Goal: Information Seeking & Learning: Learn about a topic

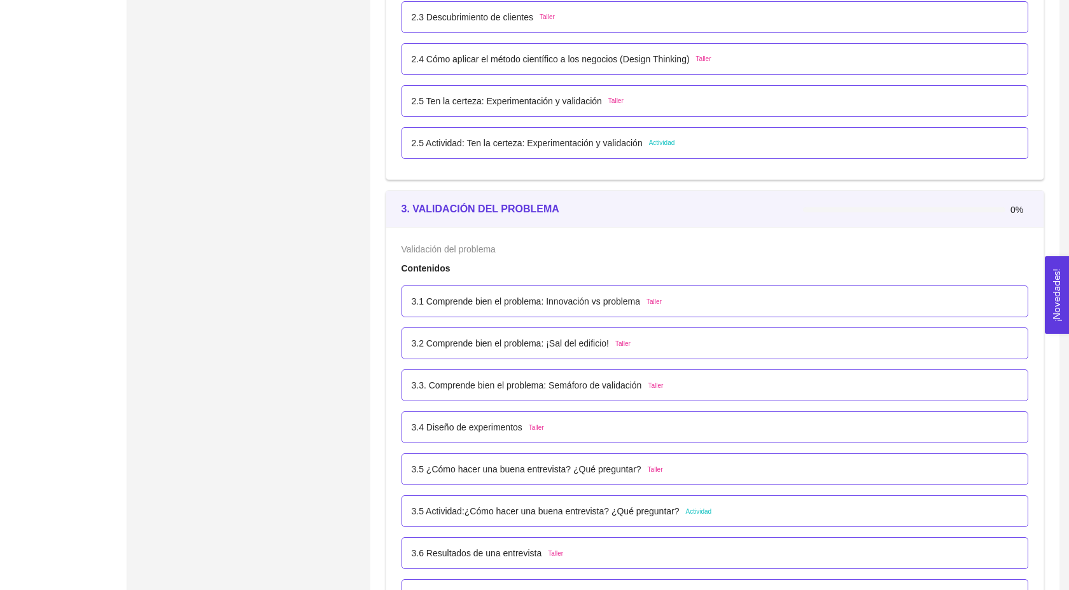
scroll to position [1424, 0]
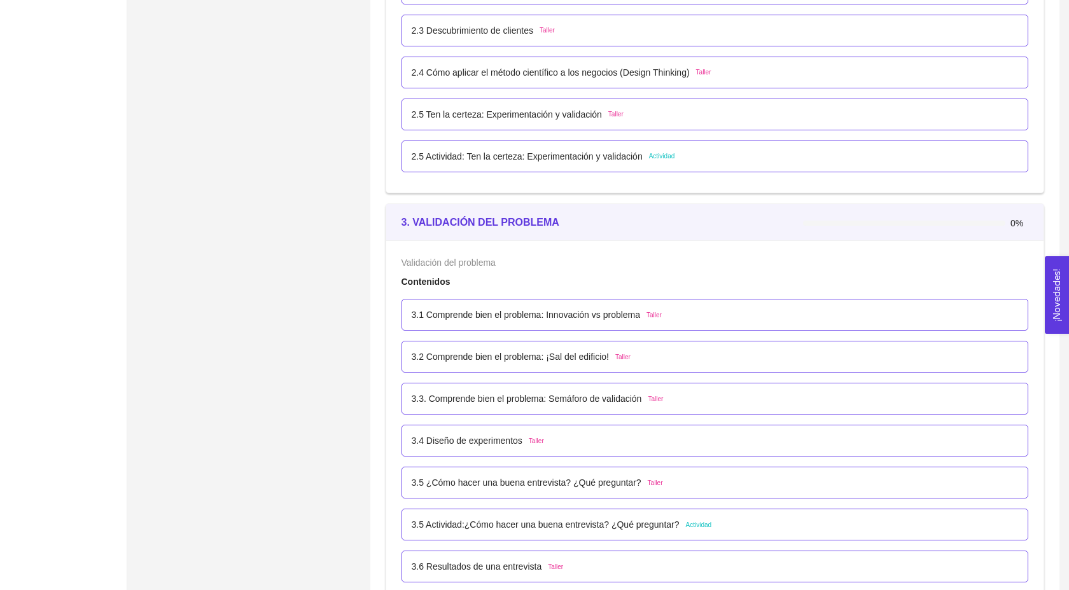
click at [582, 163] on p "2.5 Actividad: Ten la certeza: Experimentación y validación" at bounding box center [527, 156] width 231 height 14
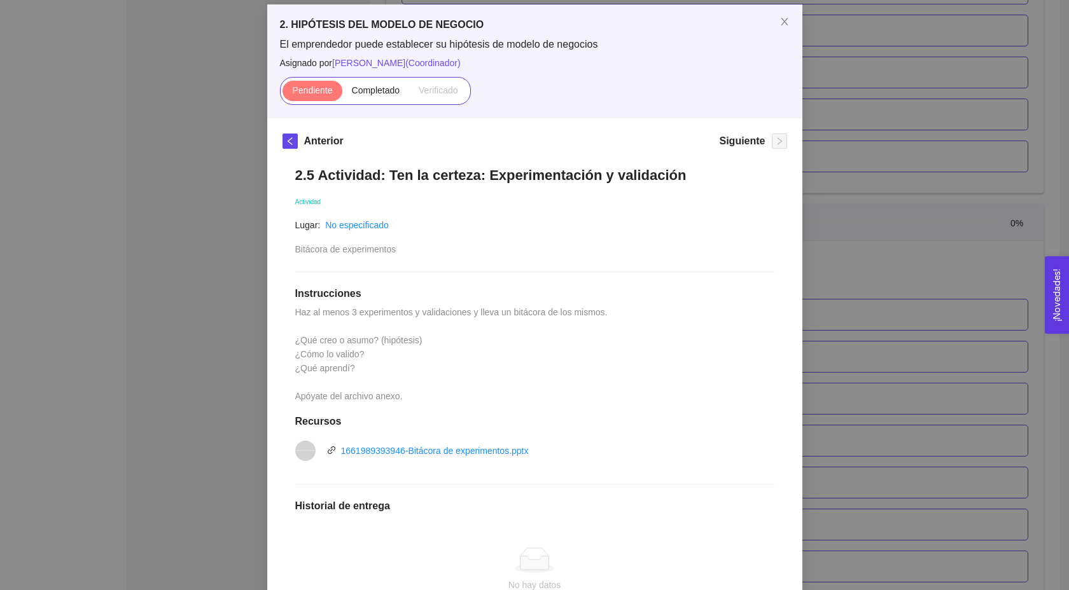
scroll to position [60, 0]
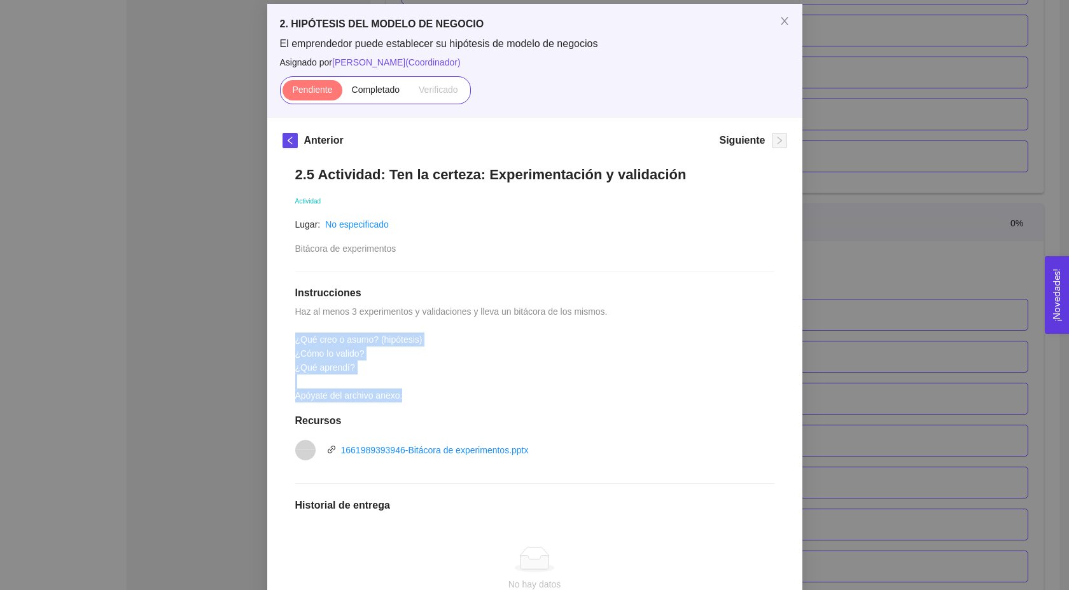
drag, startPoint x: 295, startPoint y: 342, endPoint x: 403, endPoint y: 390, distance: 119.0
click at [403, 390] on span "Haz al menos 3 experimentos y validaciones y lleva un bitácora de los mismos. ¿…" at bounding box center [452, 354] width 315 height 94
click at [431, 391] on div "2.5 Actividad: Ten la certeza: Experimentación y validación Actividad Lugar: No…" at bounding box center [534, 437] width 504 height 568
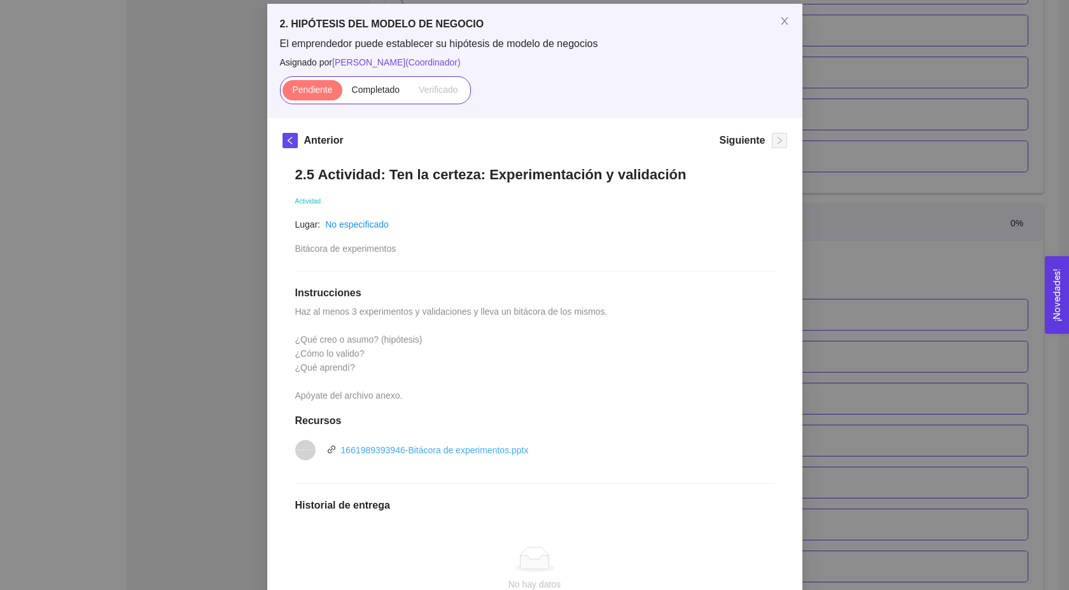
click at [432, 450] on link "1661989393946-Bitácora de experimentos.pptx" at bounding box center [435, 450] width 188 height 10
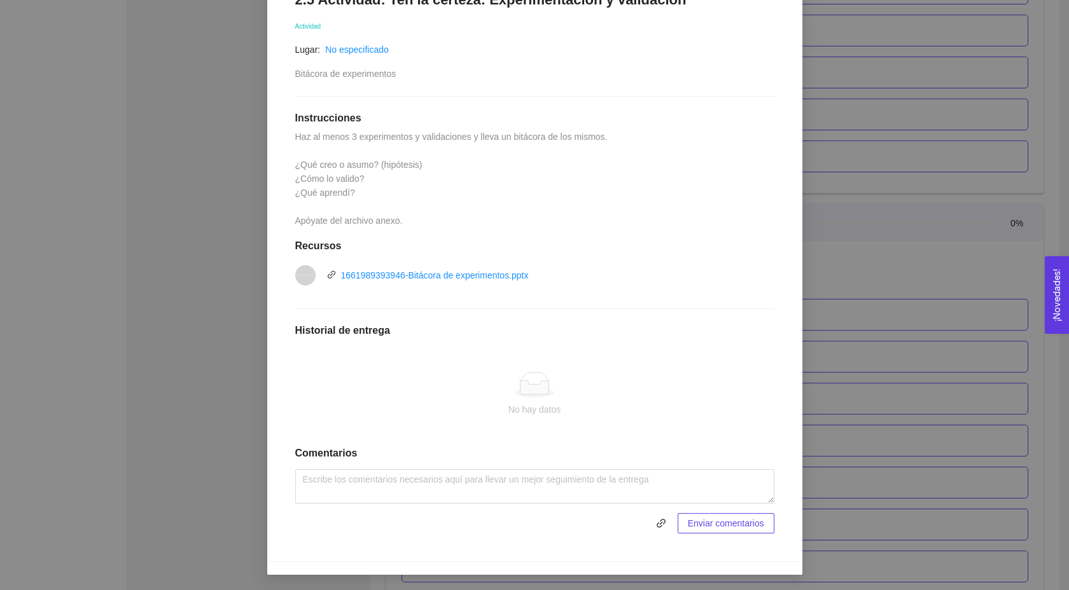
scroll to position [0, 0]
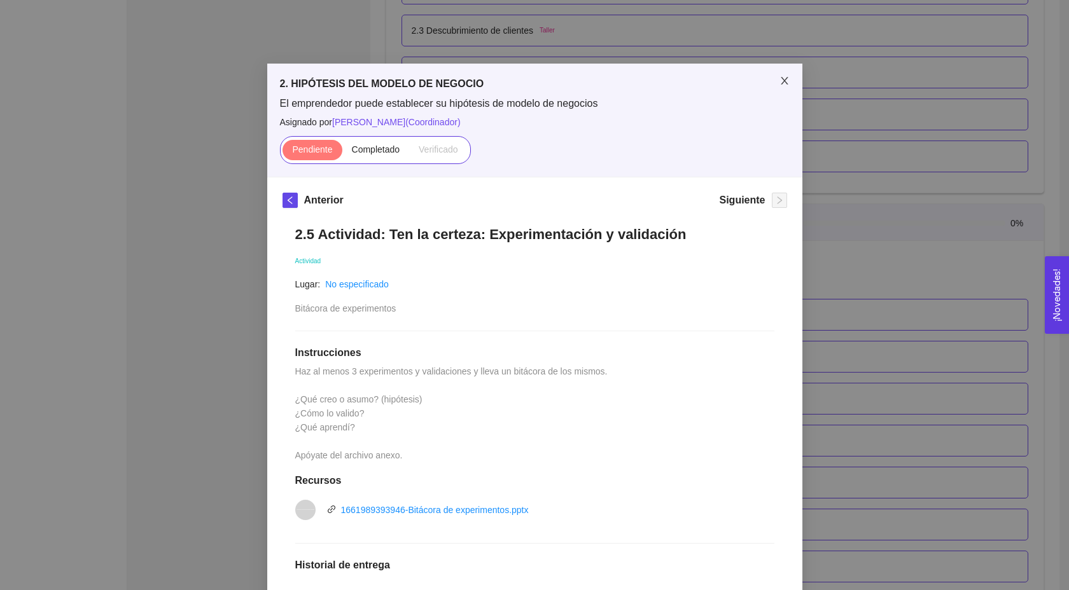
click at [780, 85] on icon "close" at bounding box center [784, 81] width 10 height 10
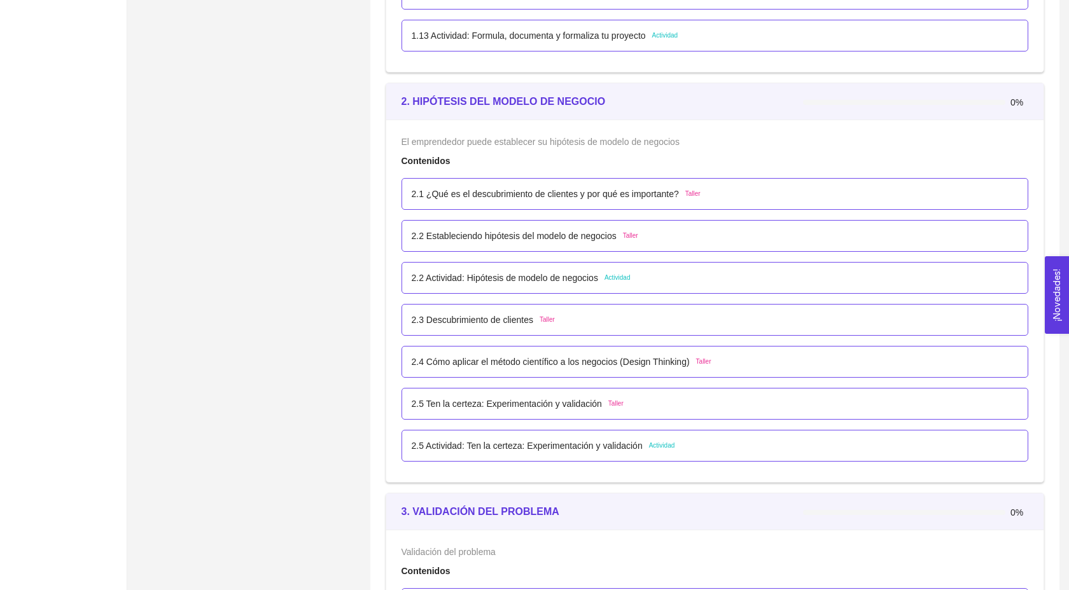
scroll to position [1134, 0]
click at [554, 197] on div "2.1 ¿Qué es el descubrimiento de clientes y por qué es importante? Taller" at bounding box center [714, 195] width 627 height 32
click at [548, 202] on p "2.1 ¿Qué es el descubrimiento de clientes y por qué es importante?" at bounding box center [545, 195] width 267 height 14
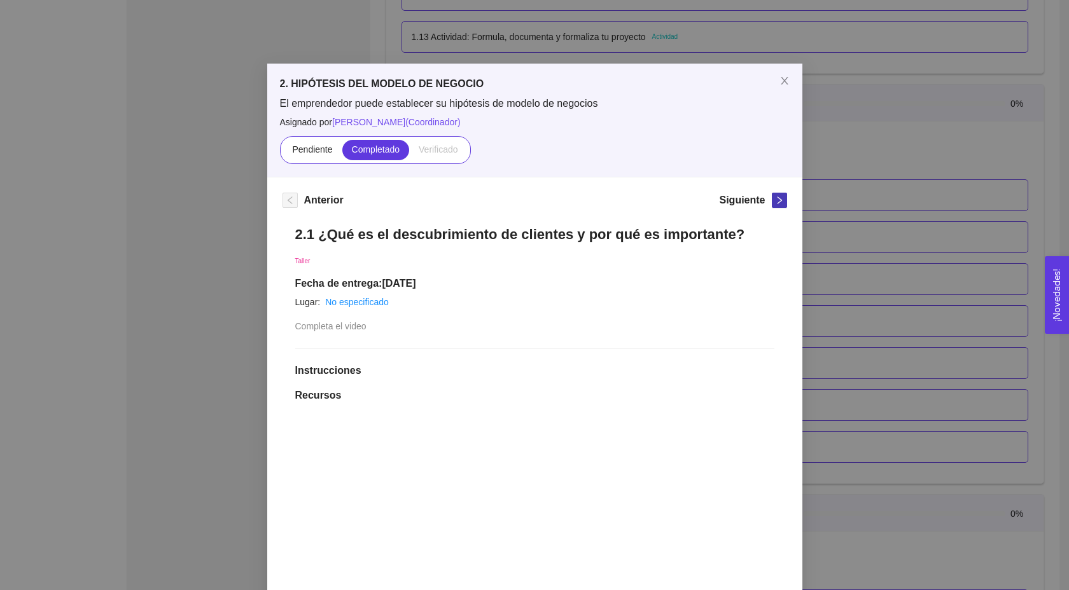
click at [774, 202] on span "right" at bounding box center [779, 200] width 14 height 9
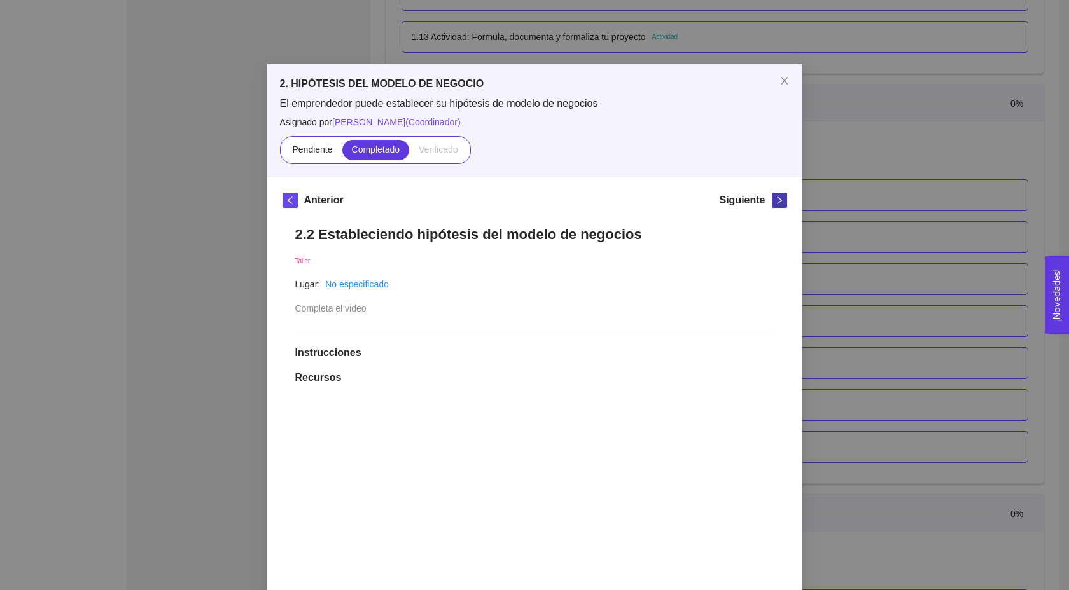
click at [774, 202] on span "right" at bounding box center [779, 200] width 14 height 9
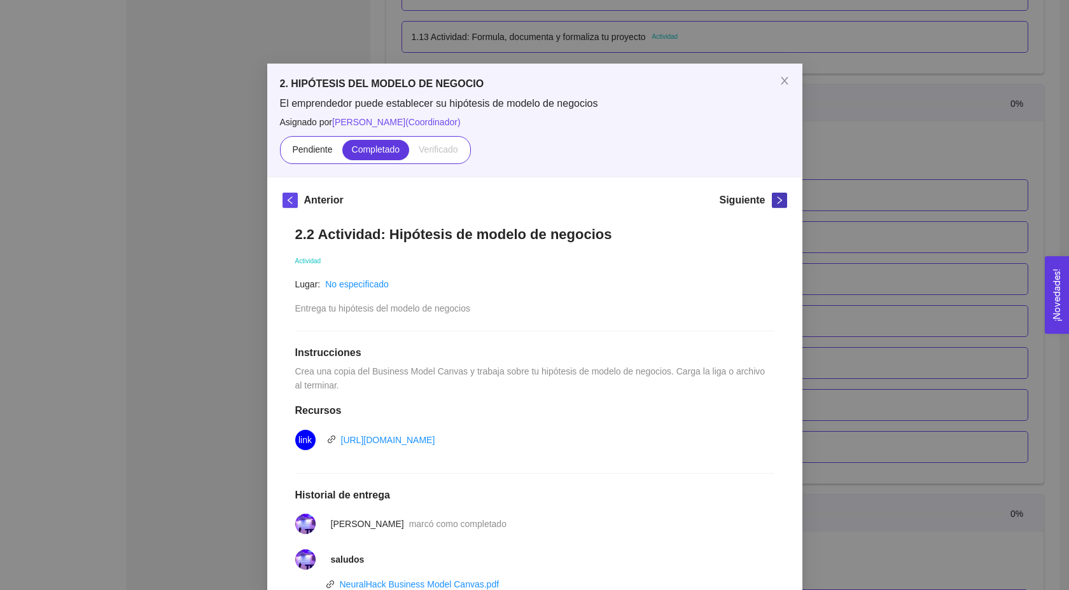
click at [774, 202] on span "right" at bounding box center [779, 200] width 14 height 9
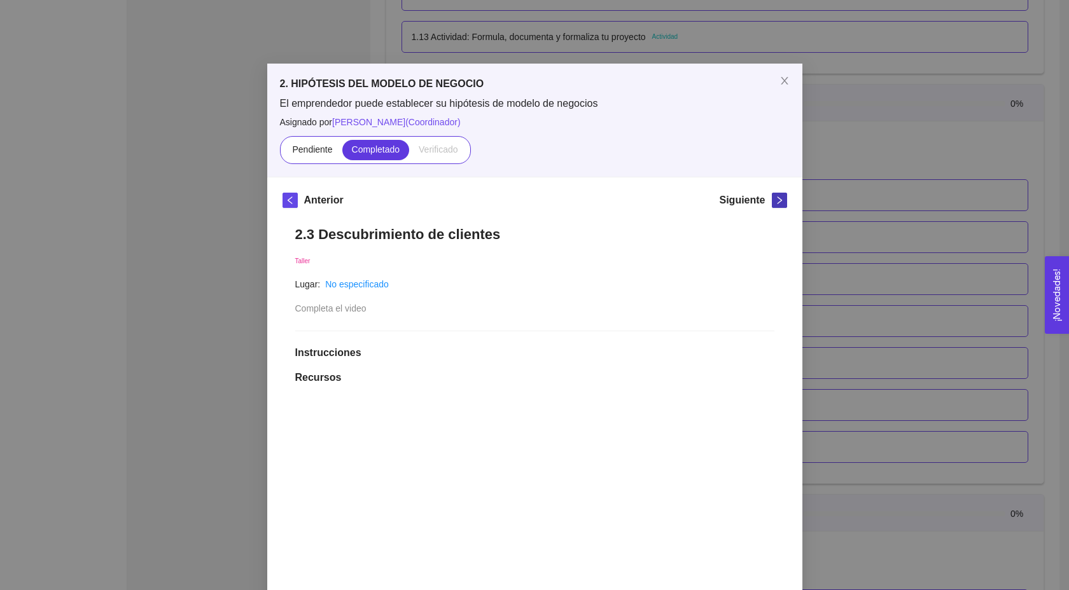
click at [774, 202] on span "right" at bounding box center [779, 200] width 14 height 9
click at [291, 198] on icon "left" at bounding box center [290, 200] width 9 height 9
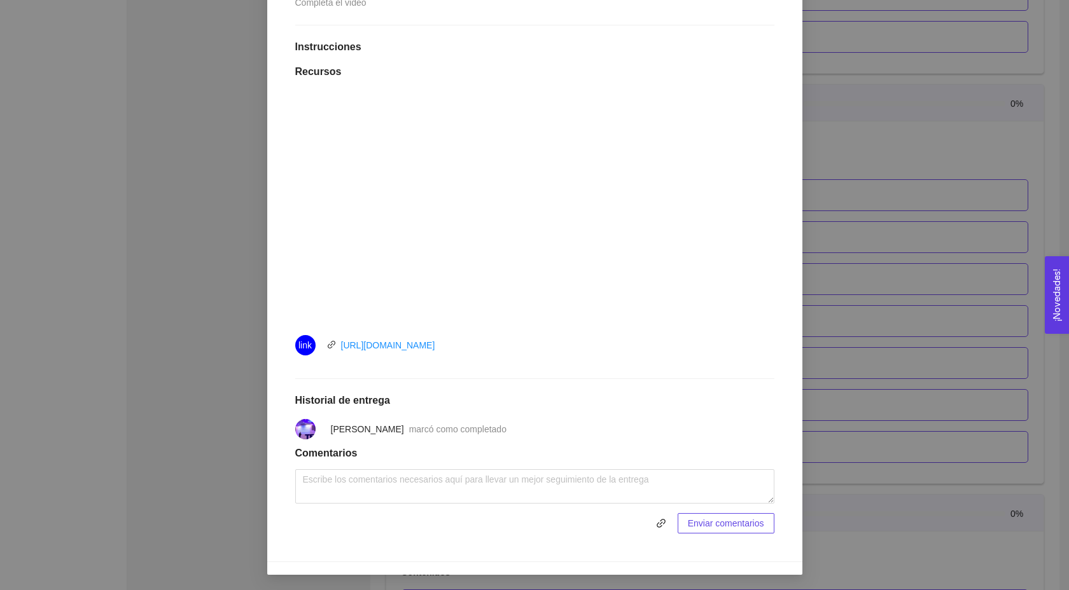
scroll to position [0, 0]
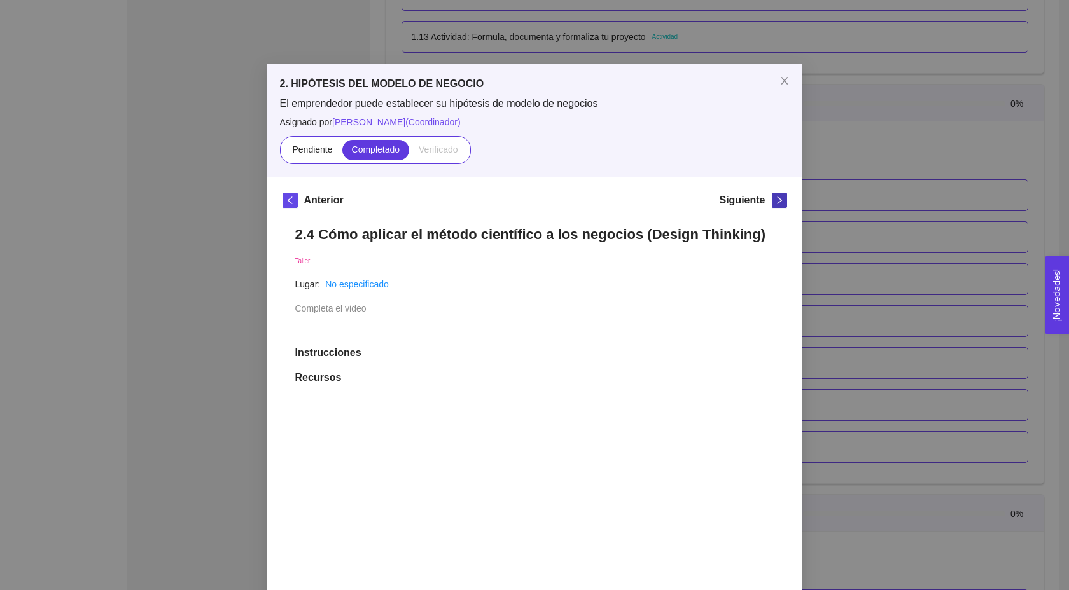
click at [784, 205] on button "button" at bounding box center [779, 200] width 15 height 15
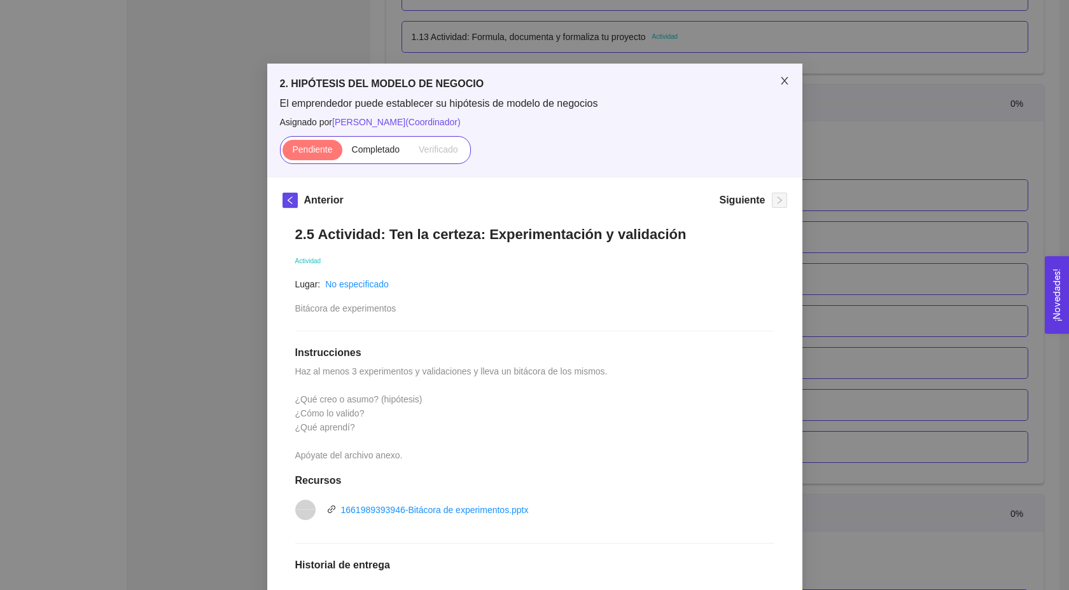
click at [783, 77] on icon "close" at bounding box center [784, 81] width 10 height 10
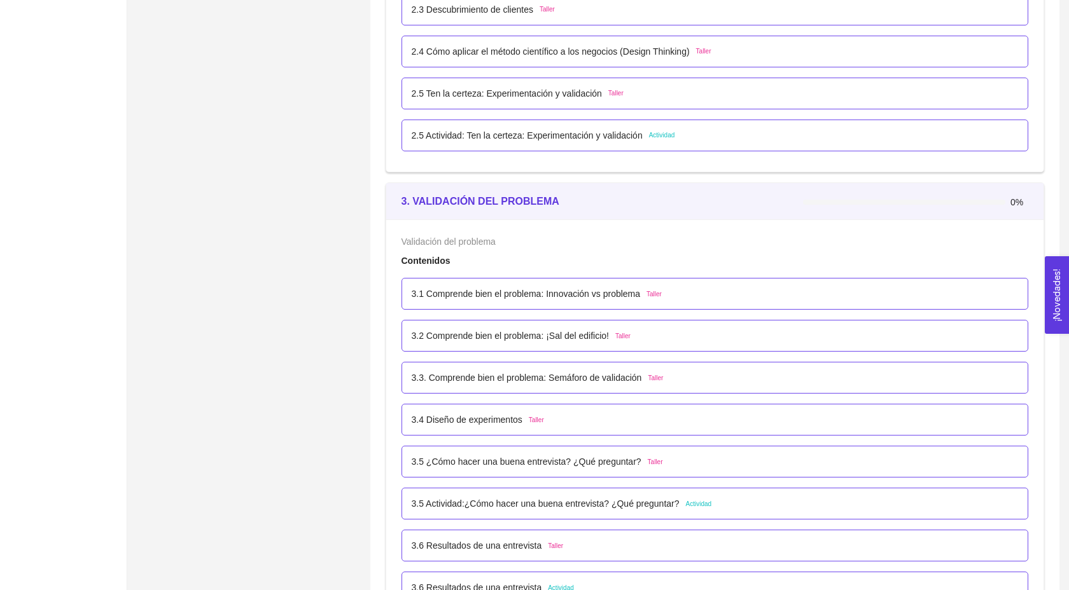
scroll to position [1446, 0]
click at [559, 300] on p "3.1 Comprende bien el problema: Innovación vs problema" at bounding box center [526, 293] width 229 height 14
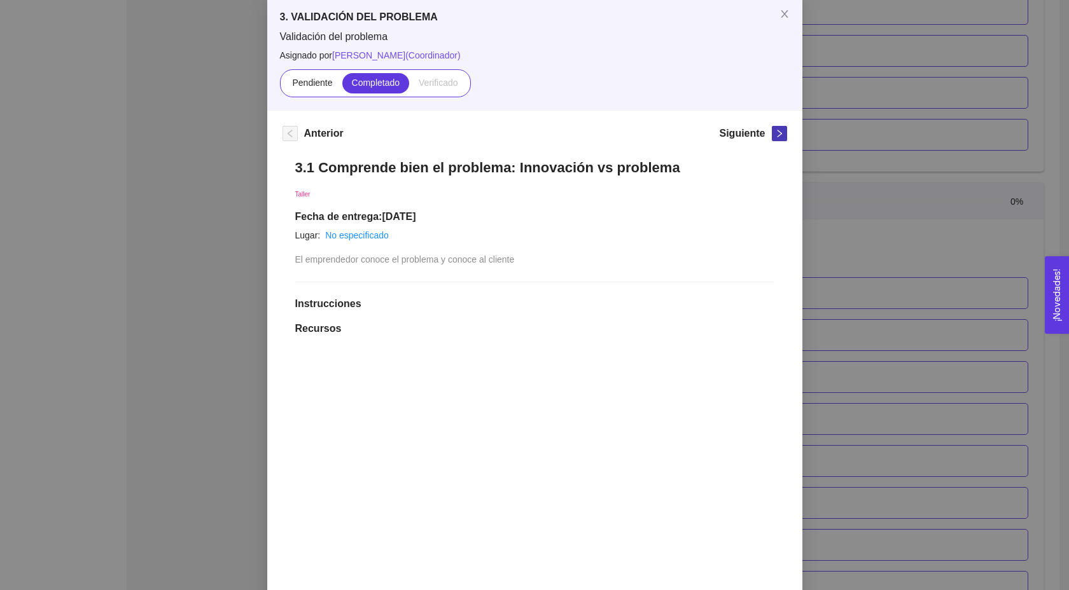
scroll to position [68, 0]
click at [777, 206] on div "3.1 Comprende bien el problema: Innovación vs problema Taller Fecha de entrega:…" at bounding box center [534, 473] width 504 height 657
click at [781, 127] on button "button" at bounding box center [779, 132] width 15 height 15
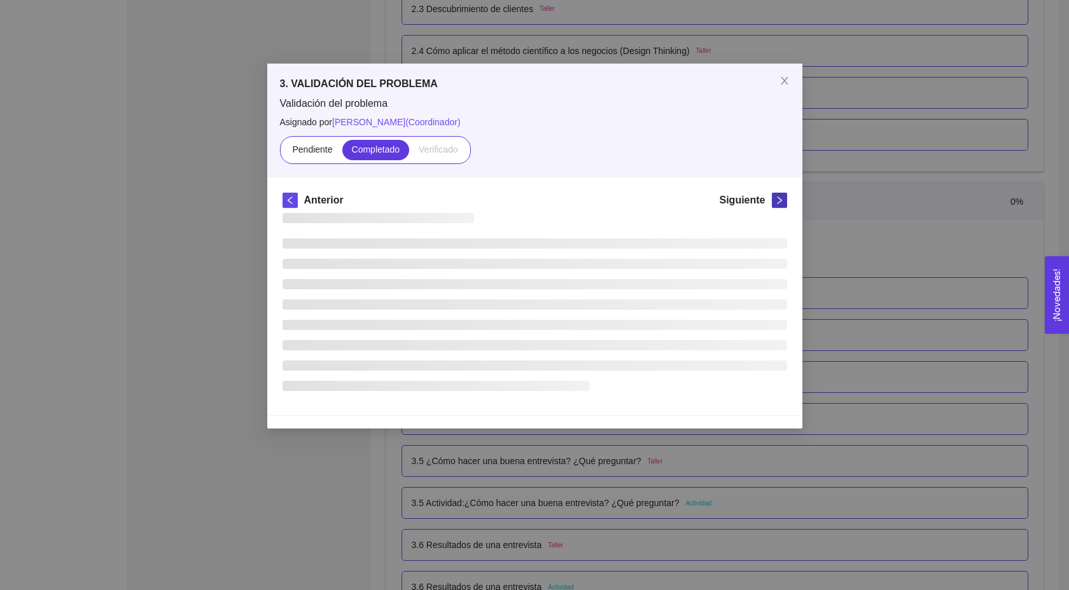
scroll to position [0, 0]
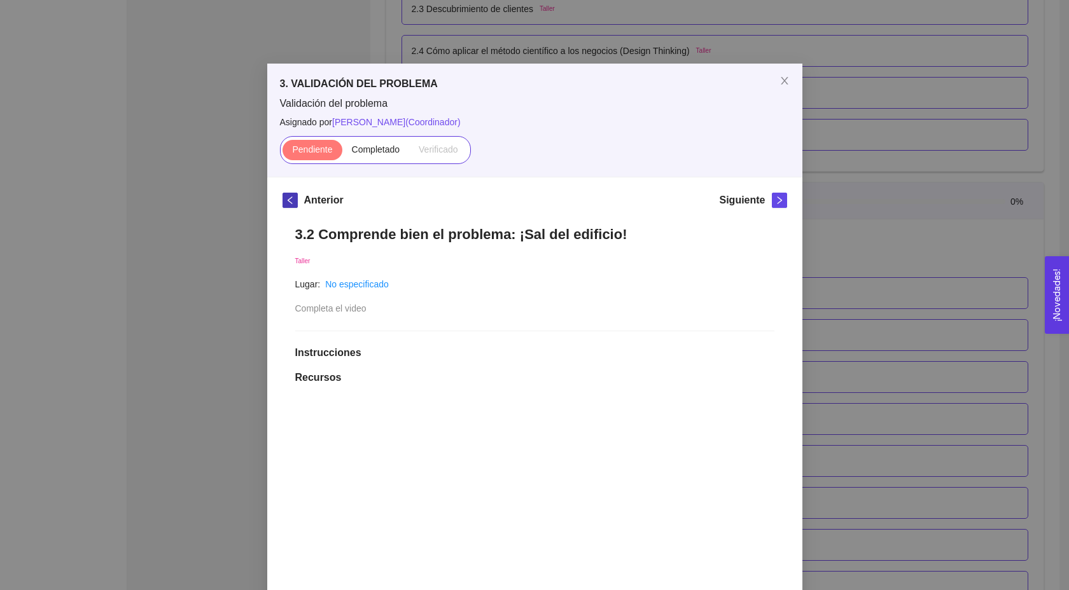
click at [288, 200] on icon "left" at bounding box center [289, 201] width 4 height 8
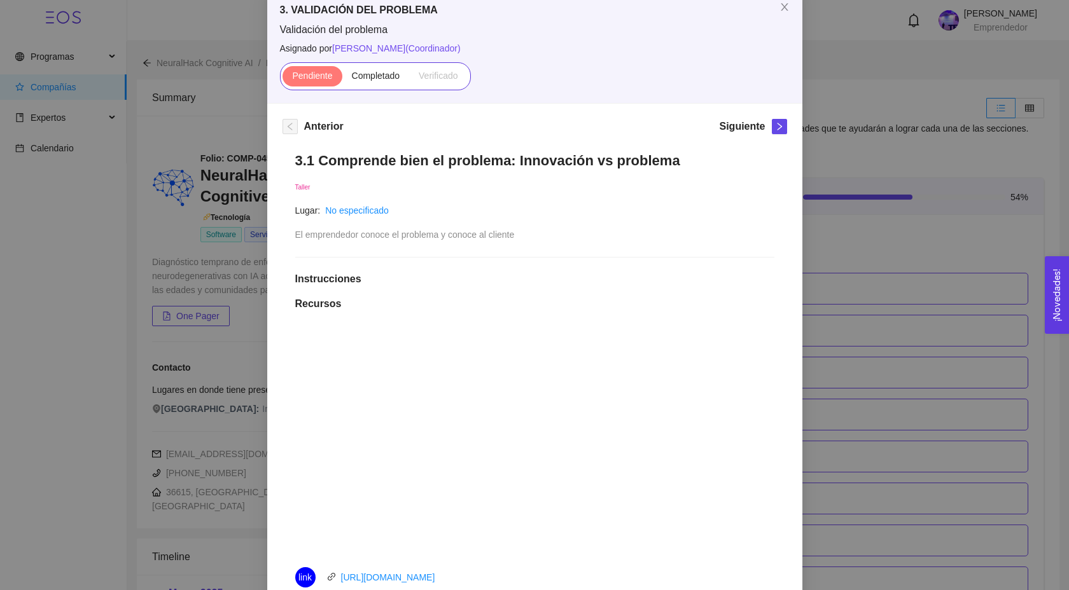
scroll to position [90, 0]
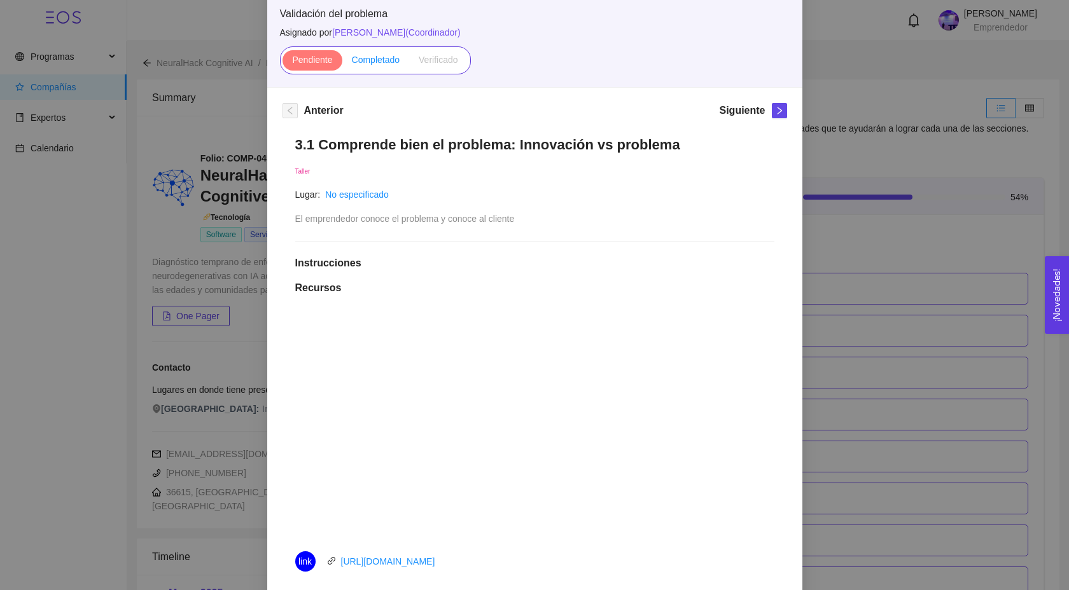
click at [387, 63] on span "Completado" at bounding box center [376, 60] width 48 height 10
click at [342, 63] on input "Completado" at bounding box center [342, 63] width 0 height 0
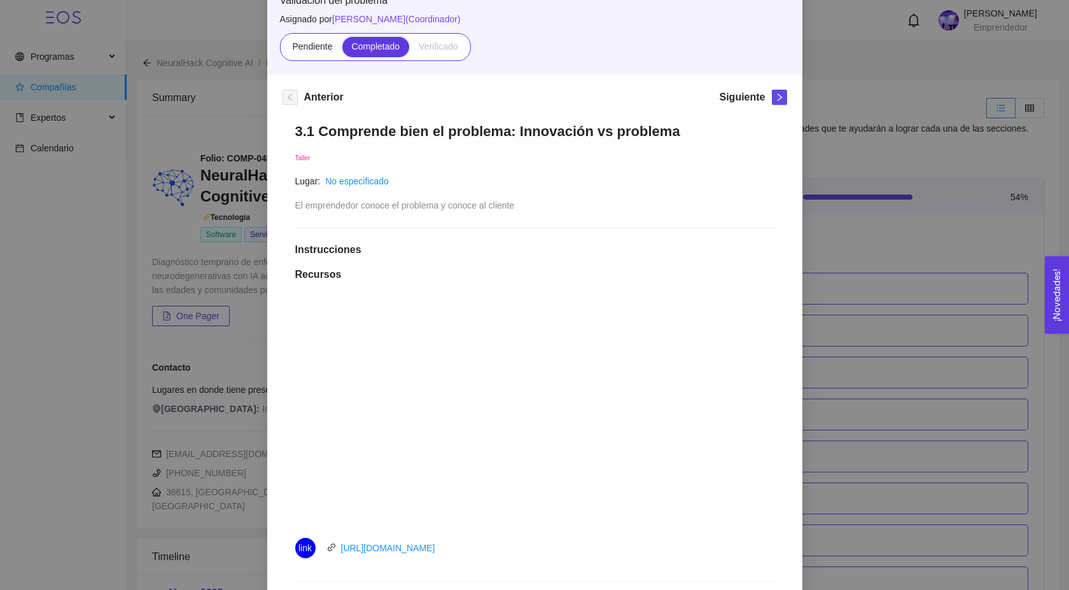
scroll to position [0, 0]
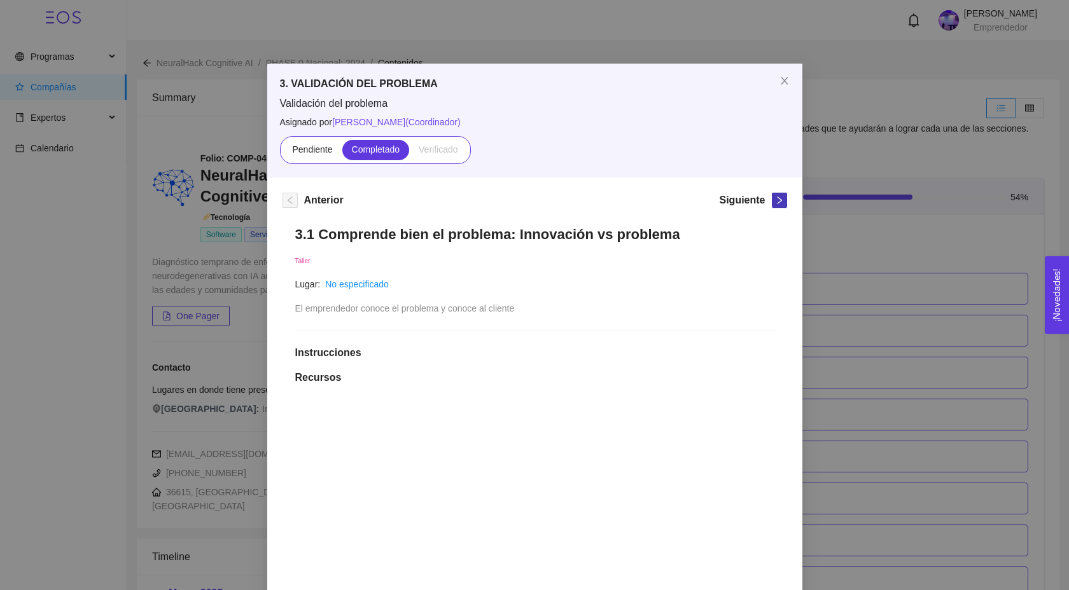
click at [775, 197] on icon "right" at bounding box center [779, 200] width 9 height 9
click at [378, 141] on label "Completado" at bounding box center [375, 150] width 67 height 20
click at [342, 153] on input "Completado" at bounding box center [342, 153] width 0 height 0
click at [784, 194] on button "button" at bounding box center [779, 200] width 15 height 15
click at [789, 71] on span "Close" at bounding box center [785, 82] width 36 height 36
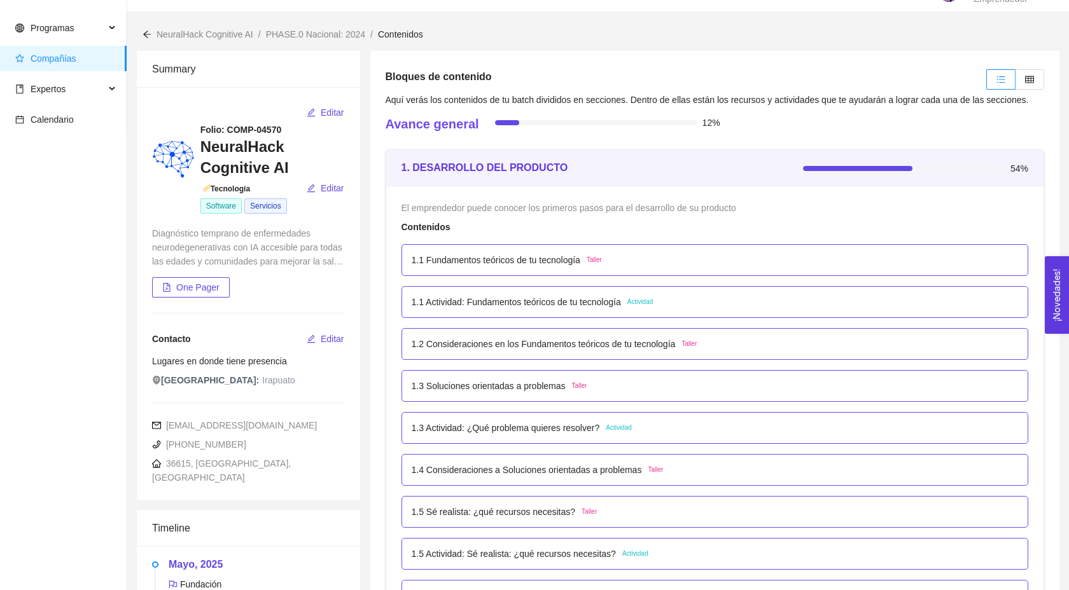
scroll to position [34, 0]
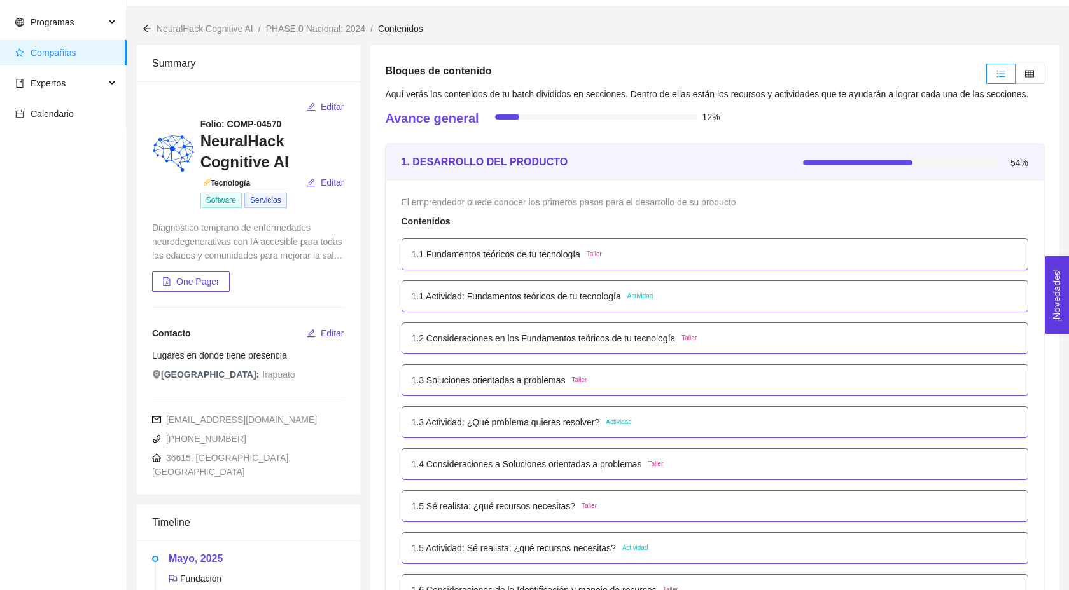
click at [627, 261] on div "1.1 Fundamentos teóricos de tu tecnología Taller" at bounding box center [715, 254] width 607 height 14
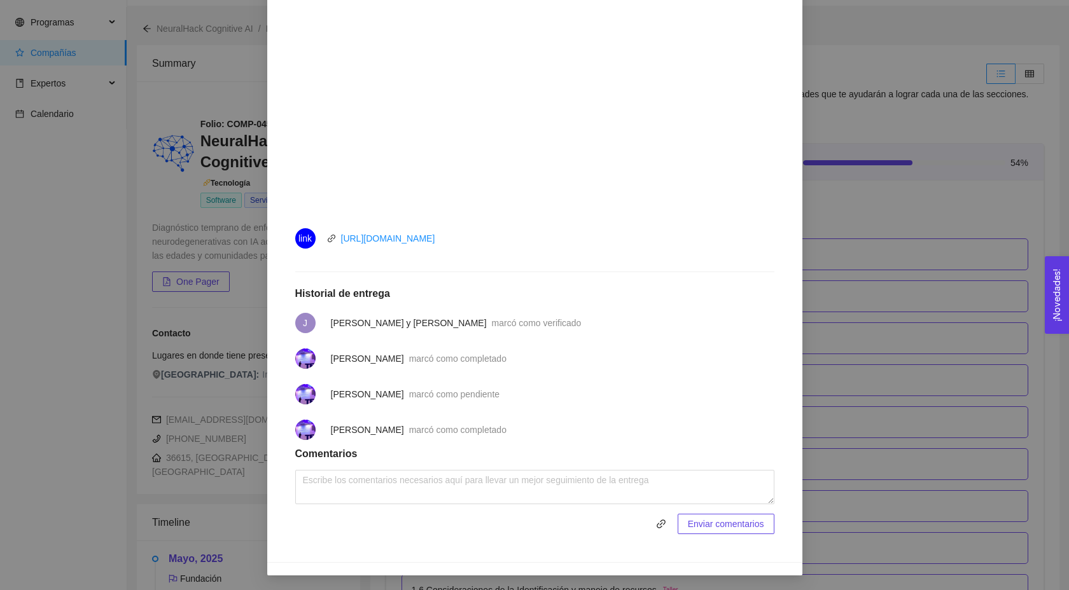
scroll to position [0, 0]
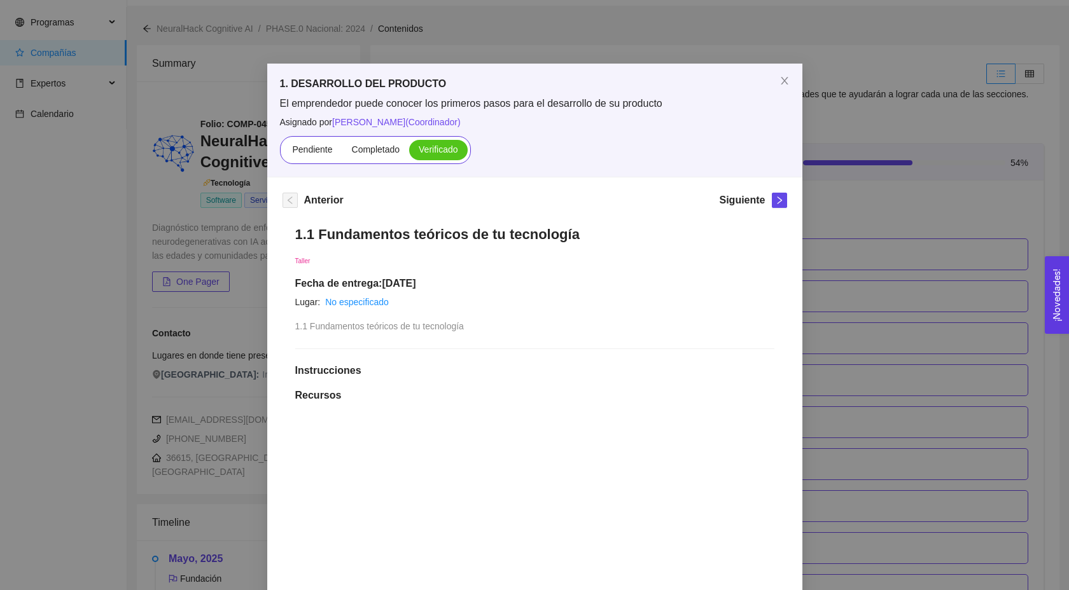
click at [855, 186] on div "1. DESARROLLO DEL PRODUCTO El emprendedor puede conocer los primeros pasos para…" at bounding box center [534, 295] width 1069 height 590
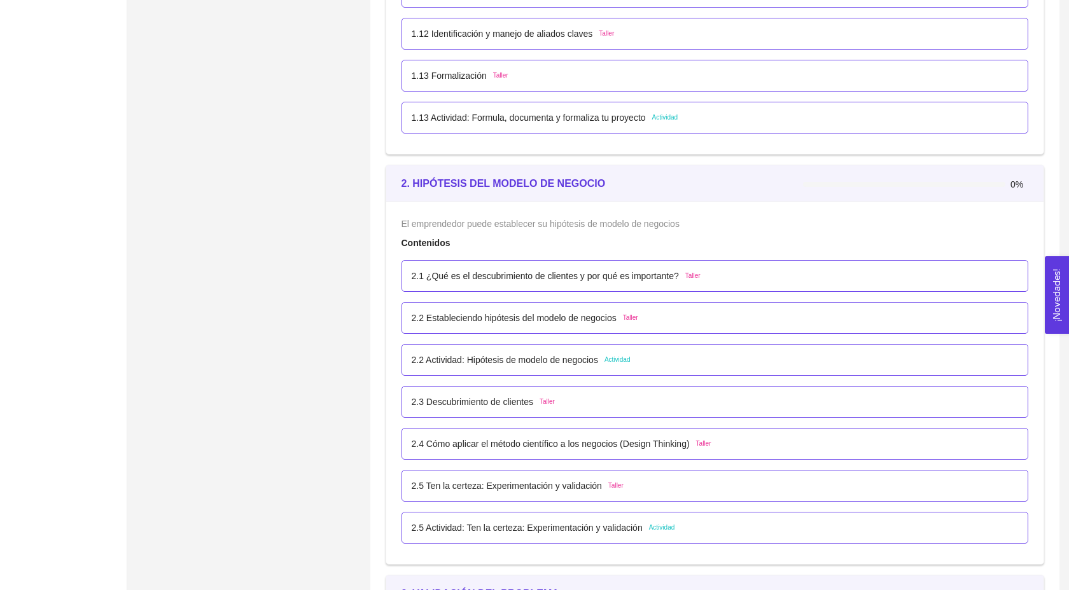
scroll to position [1126, 0]
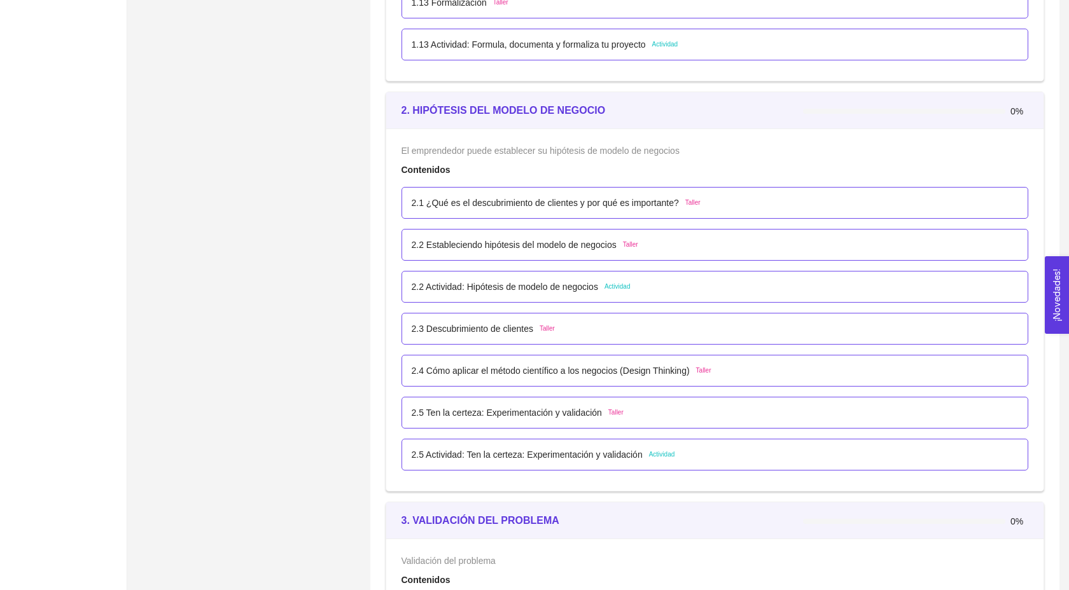
click at [720, 210] on div "2.1 ¿Qué es el descubrimiento de clientes y por qué es importante? Taller" at bounding box center [715, 203] width 607 height 14
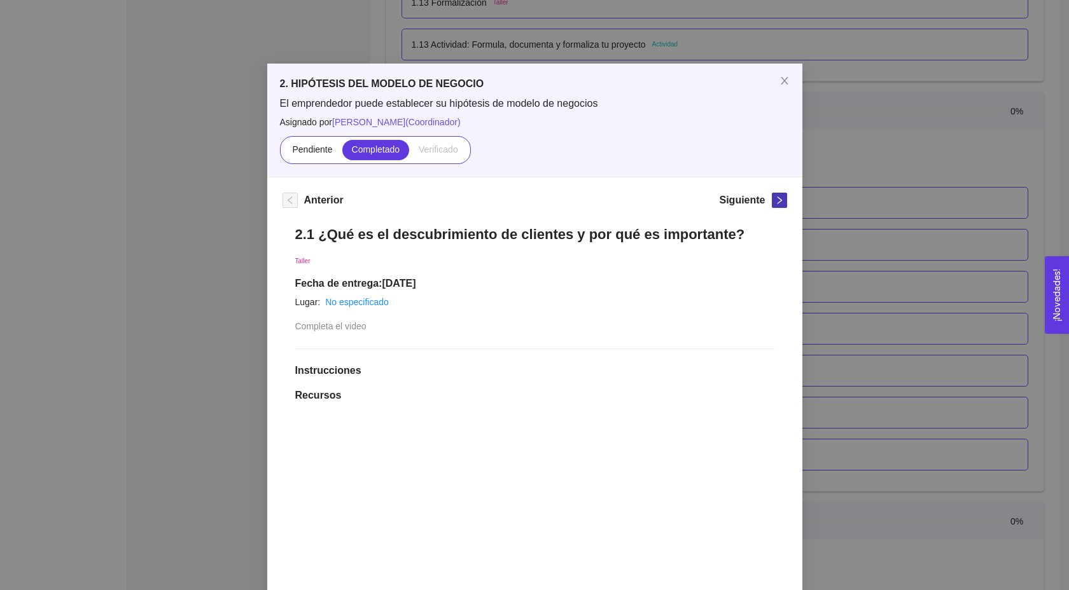
click at [774, 195] on button "button" at bounding box center [779, 200] width 15 height 15
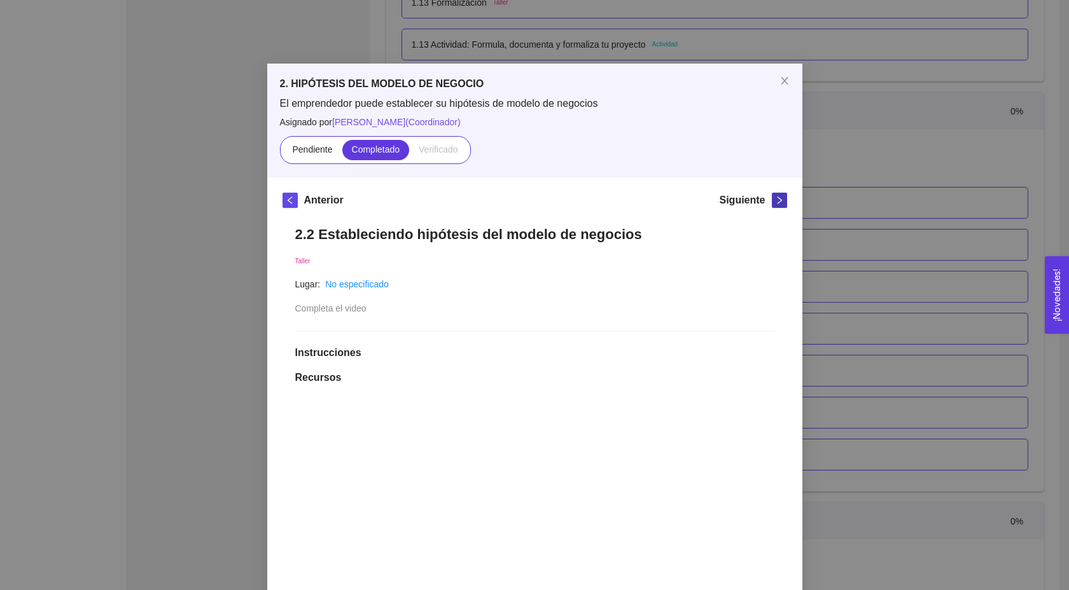
click at [774, 195] on button "button" at bounding box center [779, 200] width 15 height 15
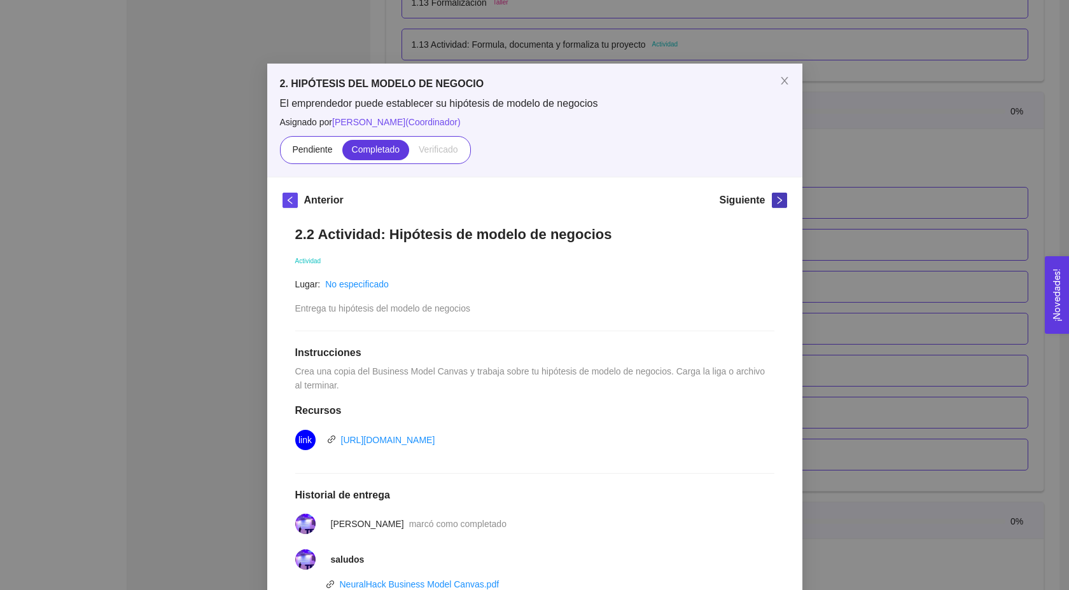
click at [774, 193] on button "button" at bounding box center [779, 200] width 15 height 15
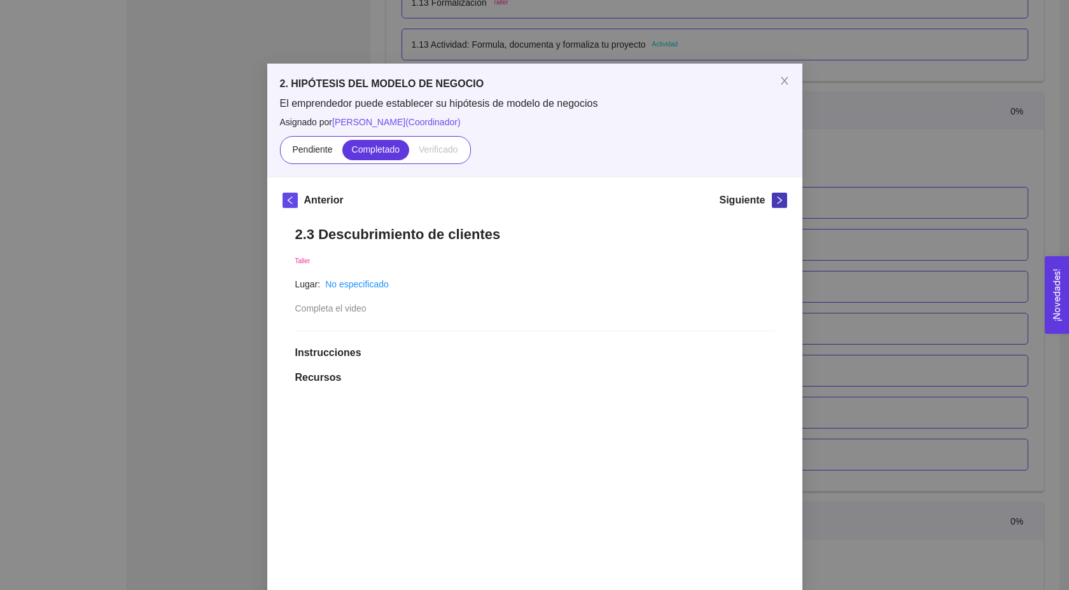
click at [774, 193] on button "button" at bounding box center [779, 200] width 15 height 15
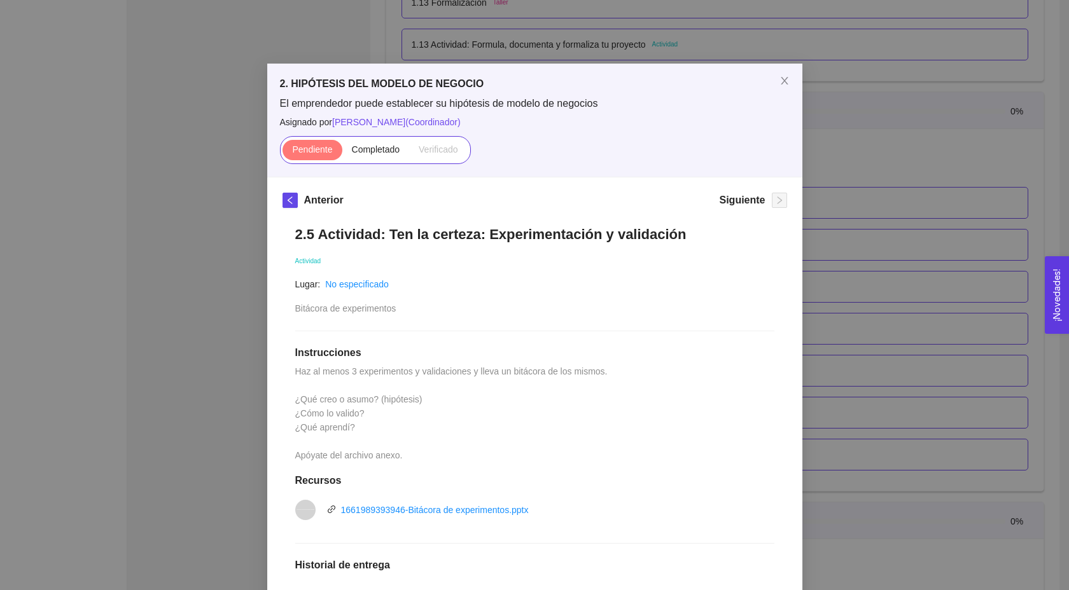
click at [870, 160] on div "2. HIPÓTESIS DEL MODELO DE NEGOCIO El emprendedor puede establecer su hipótesis…" at bounding box center [534, 295] width 1069 height 590
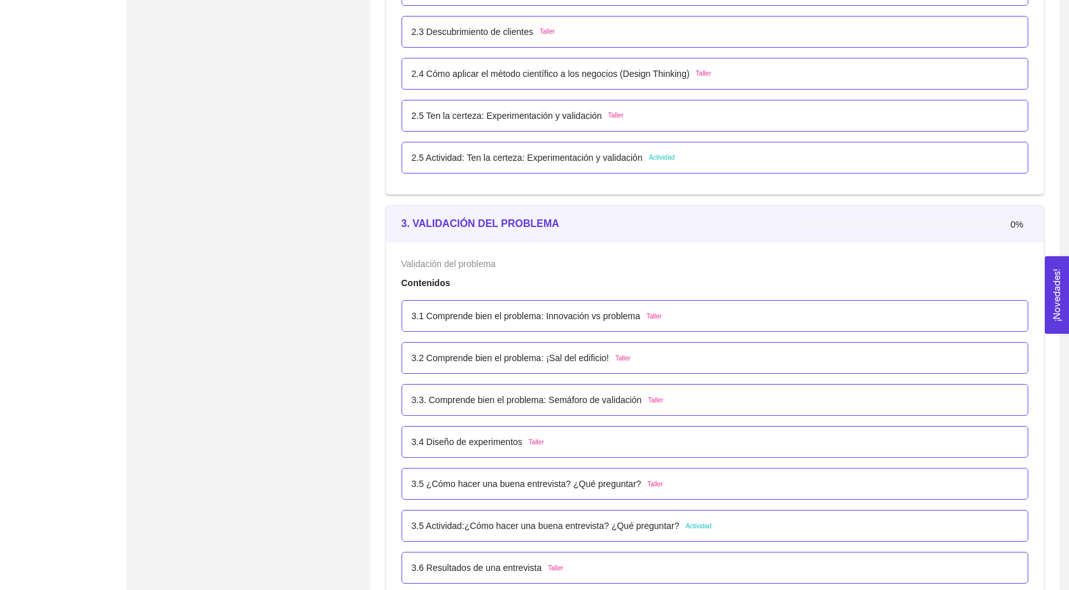
scroll to position [1429, 0]
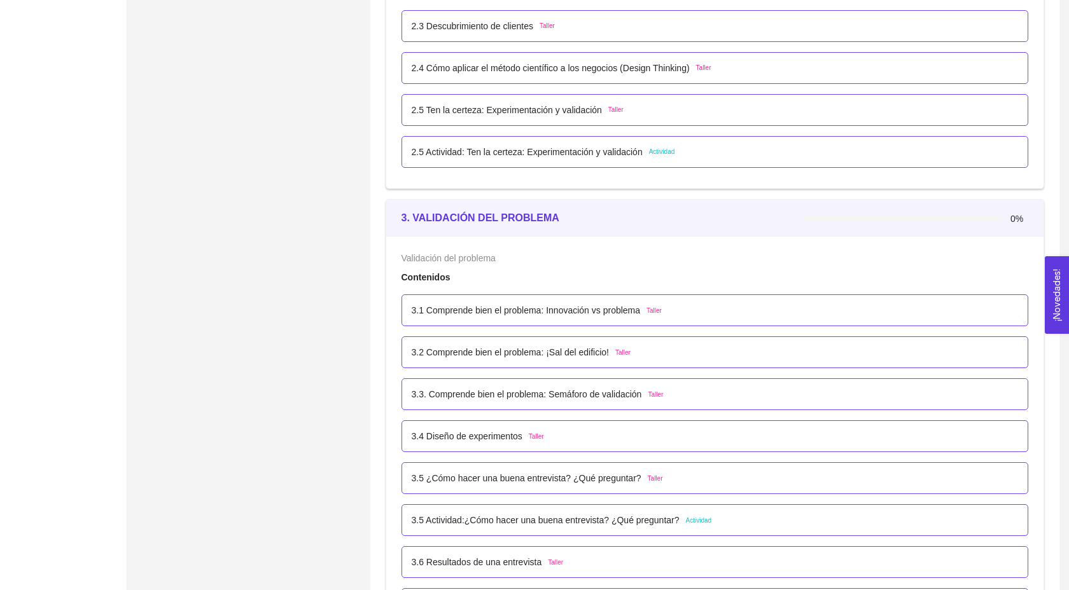
click at [581, 317] on p "3.1 Comprende bien el problema: Innovación vs problema" at bounding box center [526, 310] width 229 height 14
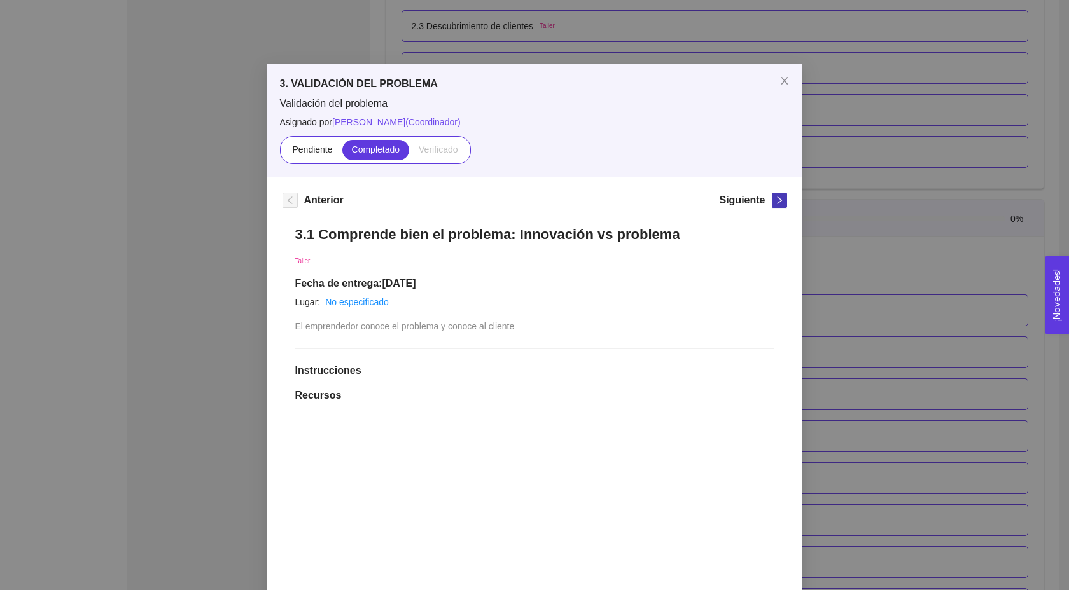
click at [775, 202] on icon "right" at bounding box center [779, 200] width 9 height 9
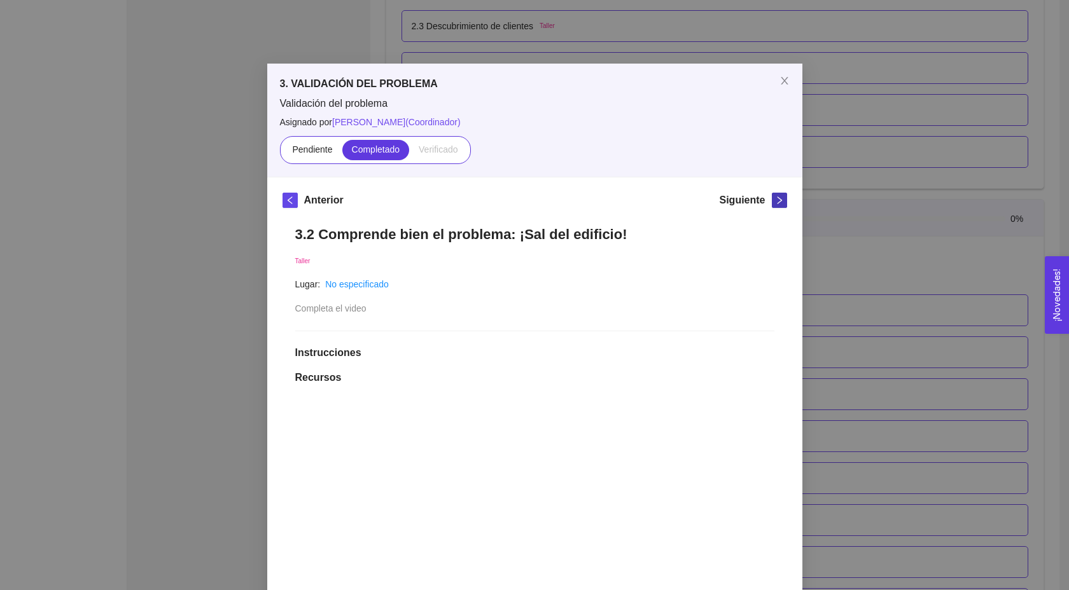
click at [775, 202] on icon "right" at bounding box center [779, 200] width 9 height 9
click at [842, 263] on div "3. VALIDACIÓN DEL PROBLEMA Validación del problema Asignado por [PERSON_NAME] (…" at bounding box center [534, 295] width 1069 height 590
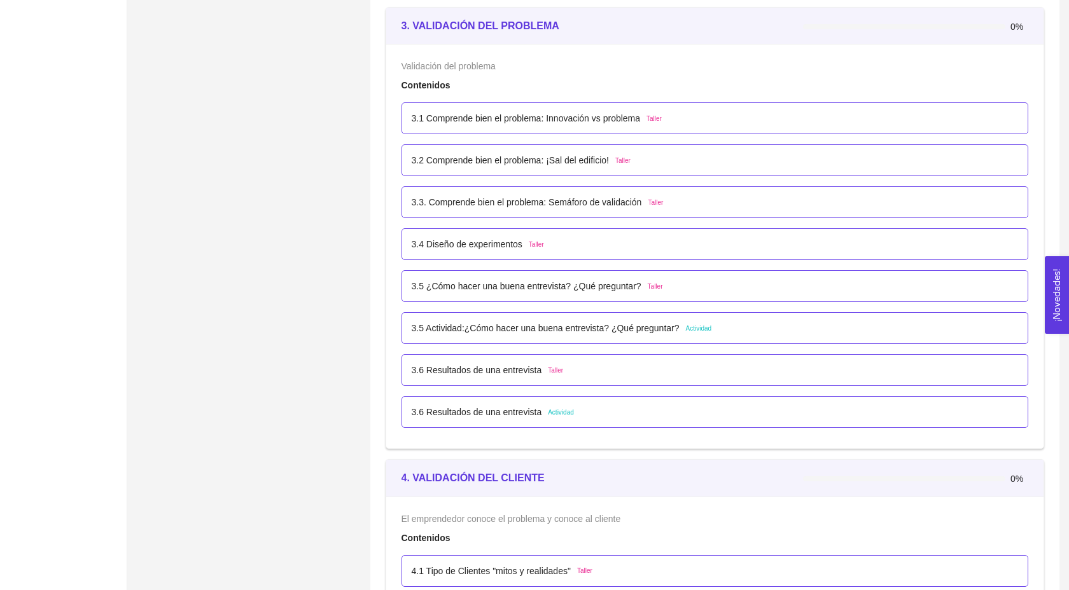
scroll to position [1620, 0]
